Goal: Task Accomplishment & Management: Complete application form

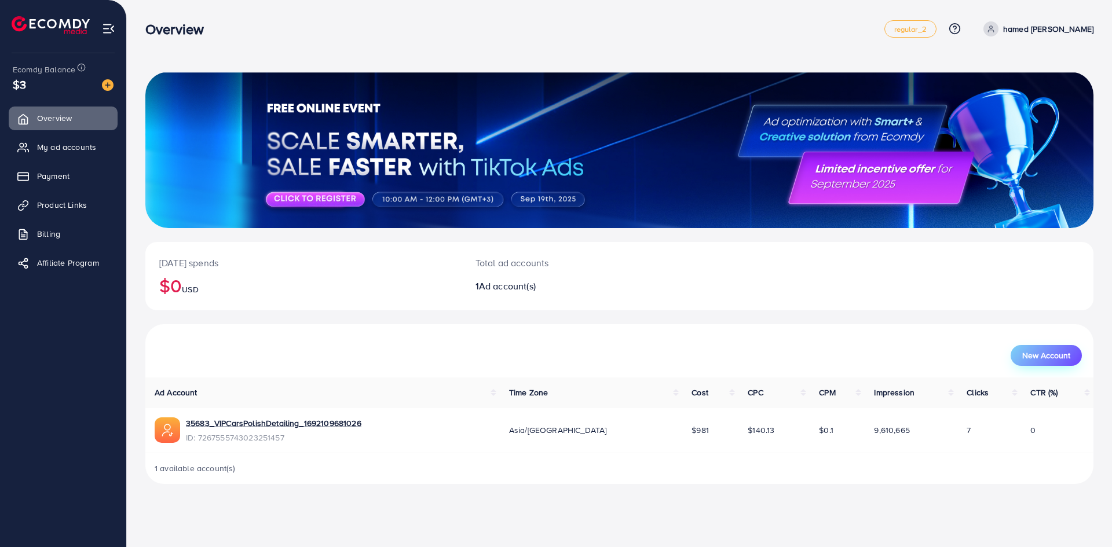
click at [1058, 352] on span "New Account" at bounding box center [1046, 356] width 48 height 8
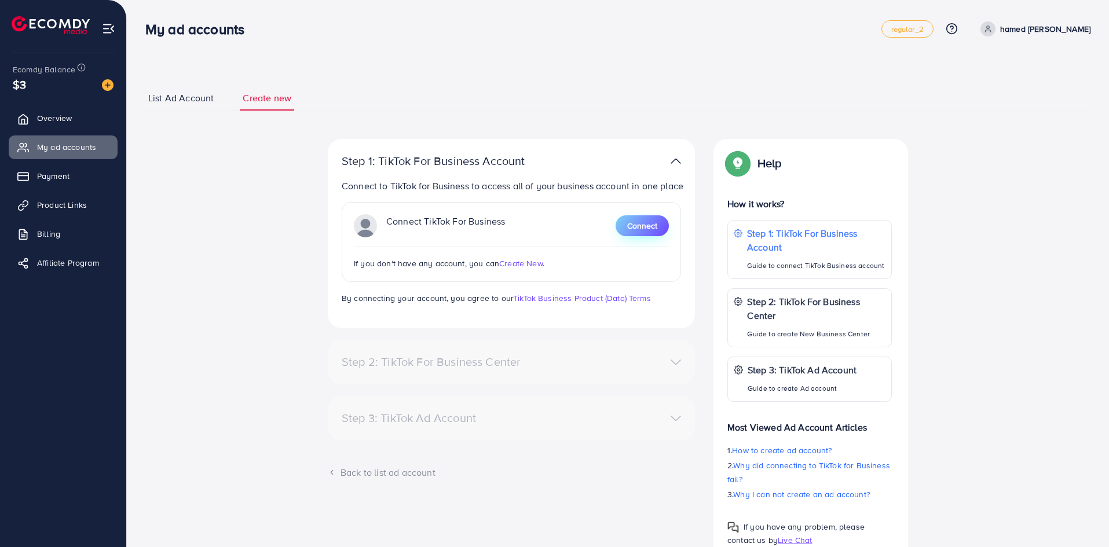
click at [618, 230] on button "Connect" at bounding box center [642, 226] width 53 height 21
click at [183, 97] on span "List Ad Account" at bounding box center [180, 98] width 65 height 13
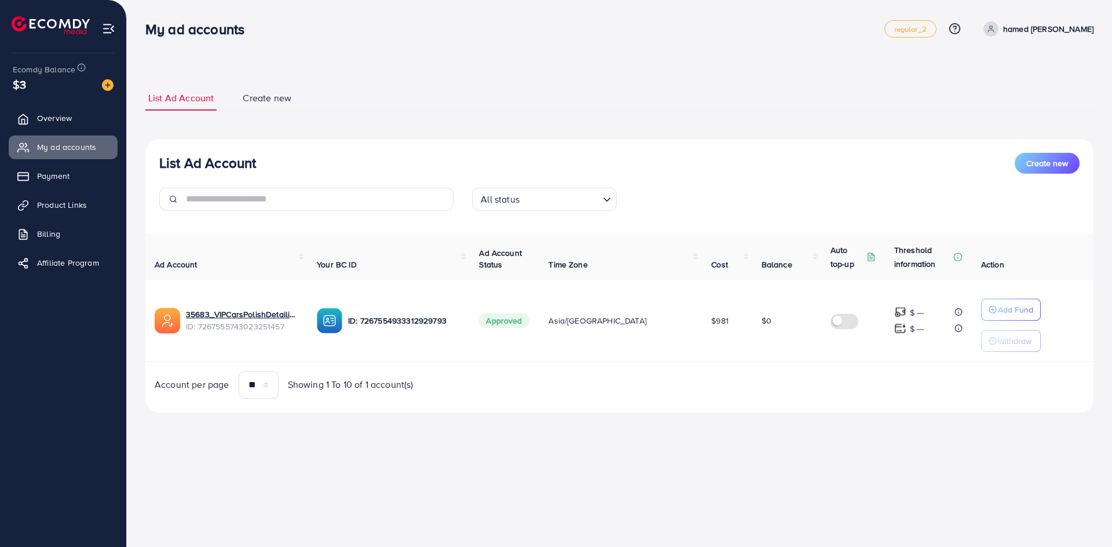
click at [272, 97] on span "Create new" at bounding box center [267, 98] width 49 height 13
